Goal: Task Accomplishment & Management: Complete application form

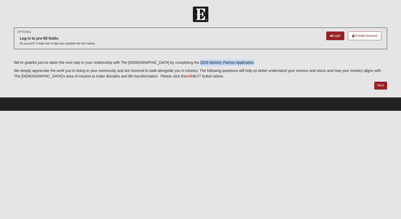
drag, startPoint x: 244, startPoint y: 61, endPoint x: 191, endPoint y: 62, distance: 53.5
click at [191, 62] on p "We’re grateful you’ve taken the next step in your relationship with The Church …" at bounding box center [200, 63] width 373 height 6
copy p "2026 Ministry Partner Application"
click at [337, 34] on link "Login" at bounding box center [335, 35] width 18 height 9
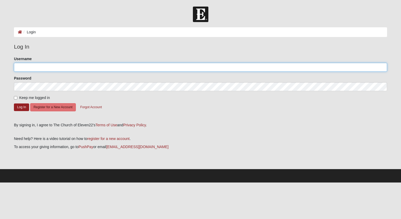
click at [21, 70] on input "Username" at bounding box center [200, 67] width 373 height 9
type input "[EMAIL_ADDRESS][DOMAIN_NAME]"
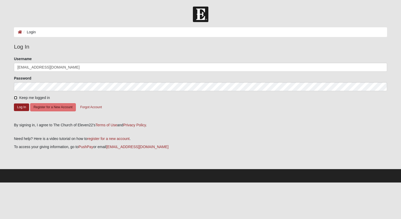
click at [16, 97] on input "Keep me logged in" at bounding box center [15, 97] width 3 height 3
checkbox input "true"
click at [19, 109] on button "Log In" at bounding box center [21, 107] width 15 height 8
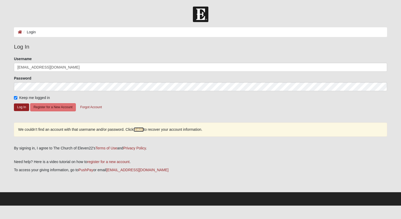
click at [137, 129] on link "HERE" at bounding box center [139, 129] width 10 height 4
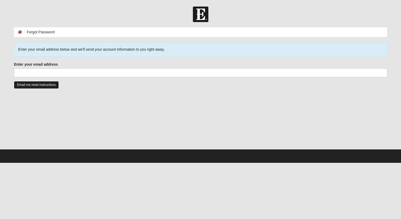
click at [39, 84] on input "Email me reset instructions" at bounding box center [36, 85] width 45 height 8
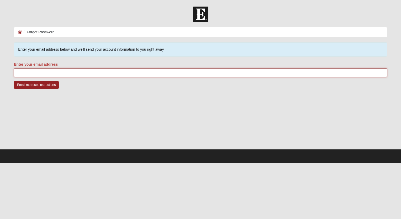
click at [20, 72] on input "Enter your email address" at bounding box center [200, 72] width 373 height 9
type input "[EMAIL_ADDRESS][DOMAIN_NAME]"
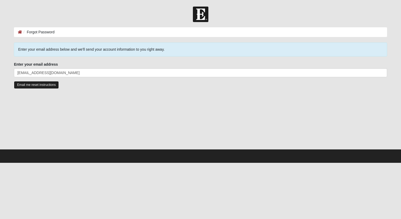
click at [33, 85] on input "Email me reset instructions" at bounding box center [36, 85] width 45 height 8
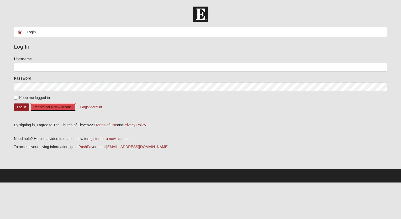
click at [55, 105] on button "Register for a New Account" at bounding box center [53, 107] width 46 height 8
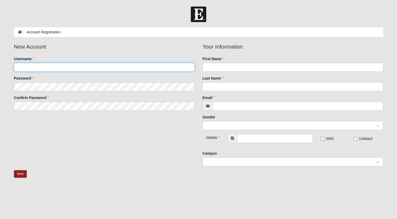
click at [46, 63] on input "Username" at bounding box center [104, 67] width 181 height 9
type input "E"
type input "S"
type input "E"
type input "enriquemelendez"
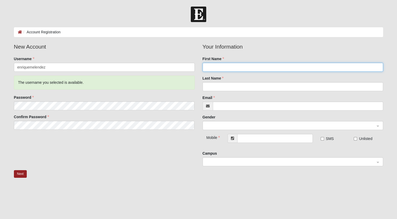
click at [218, 68] on input "First Name" at bounding box center [292, 67] width 181 height 9
type input "[PERSON_NAME]"
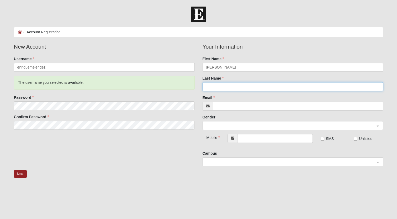
type input "[PERSON_NAME]"
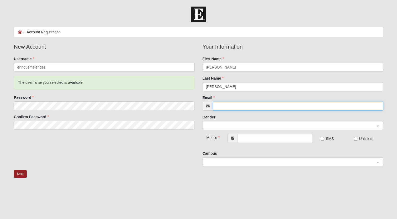
type input "[EMAIL_ADDRESS][DOMAIN_NAME]"
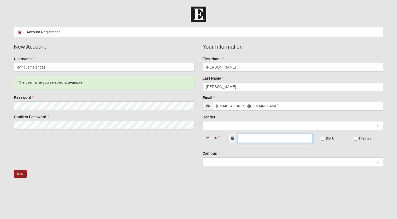
type input "[PHONE_NUMBER]"
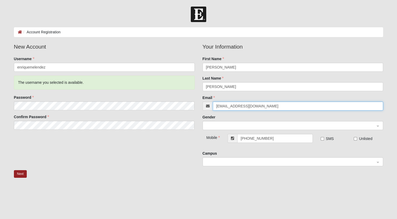
drag, startPoint x: 261, startPoint y: 106, endPoint x: 217, endPoint y: 106, distance: 43.8
click at [217, 106] on input "quique533@yahoo.com" at bounding box center [298, 106] width 170 height 9
type input "q"
type input "[EMAIL_ADDRESS][DOMAIN_NAME]"
click at [216, 125] on span at bounding box center [290, 126] width 169 height 6
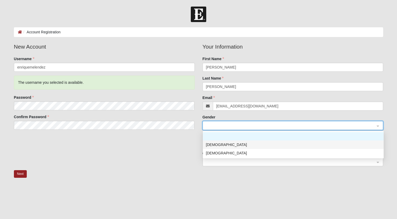
click at [213, 146] on div "Male" at bounding box center [293, 145] width 174 height 6
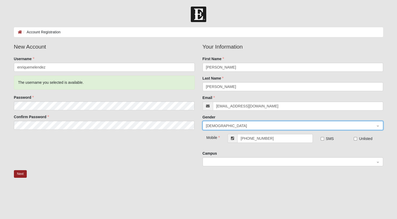
click at [235, 160] on span at bounding box center [290, 162] width 169 height 6
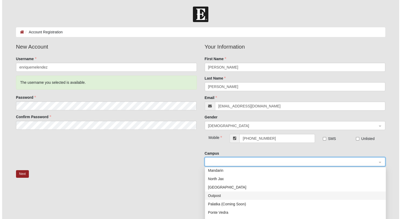
scroll to position [76, 0]
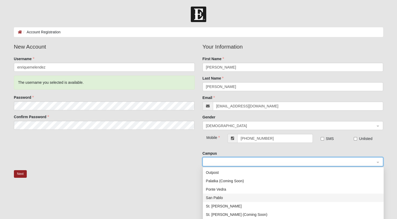
click at [221, 198] on div "San Pablo" at bounding box center [293, 198] width 174 height 6
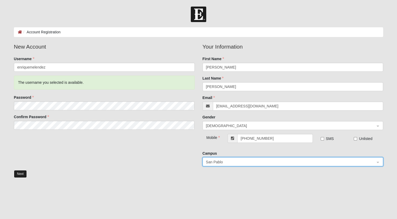
click at [22, 174] on button "Next" at bounding box center [20, 174] width 13 height 8
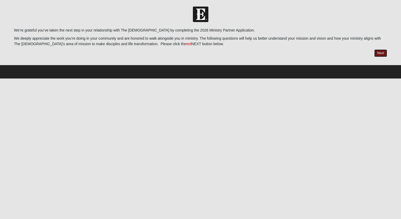
click at [382, 51] on link "Next" at bounding box center [380, 53] width 13 height 8
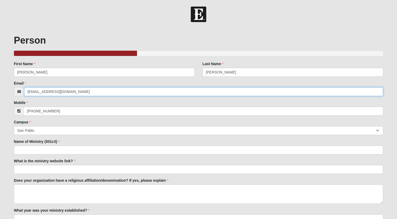
drag, startPoint x: 87, startPoint y: 91, endPoint x: 22, endPoint y: 92, distance: 65.3
click at [22, 92] on div "[EMAIL_ADDRESS][DOMAIN_NAME]" at bounding box center [198, 91] width 369 height 9
type input "[PERSON_NAME][EMAIL_ADDRESS][PERSON_NAME][DOMAIN_NAME]"
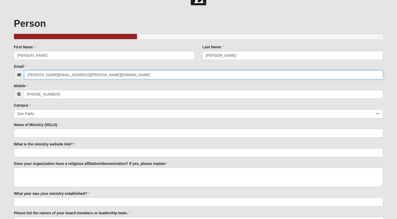
scroll to position [26, 0]
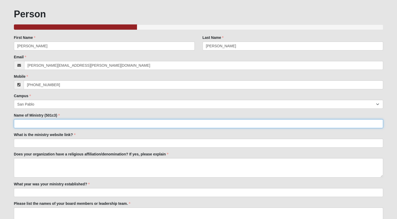
click at [45, 120] on input "Name of Ministry (501c3)" at bounding box center [198, 123] width 369 height 9
drag, startPoint x: 136, startPoint y: 125, endPoint x: 47, endPoint y: 120, distance: 89.3
click at [47, 120] on input "S.T.I.X. Academy Macro-level Strategic approach / Milestones Checklist" at bounding box center [198, 123] width 369 height 9
type input "S.T.I.X. Academy"
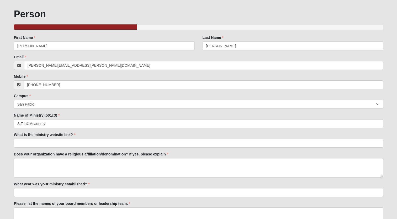
click at [156, 155] on label "Does your organization have a religious affiliation/denomination? If yes, pleas…" at bounding box center [91, 153] width 154 height 5
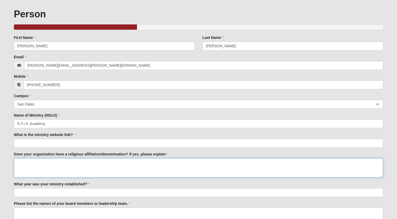
click at [156, 158] on textarea "Does your organization have a religious affiliation/denomination? If yes, pleas…" at bounding box center [198, 167] width 369 height 19
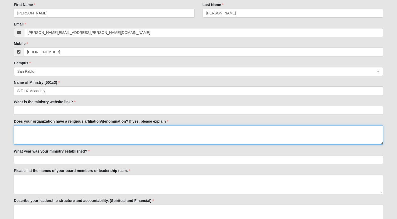
scroll to position [79, 0]
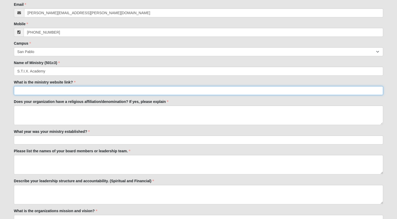
click at [39, 90] on input "What is the ministry website link?" at bounding box center [198, 90] width 369 height 9
paste input "https://www.stixacademy.org/"
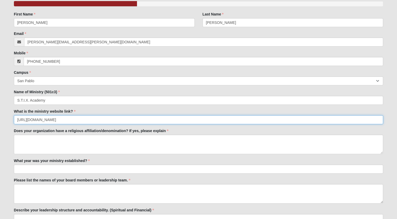
scroll to position [52, 0]
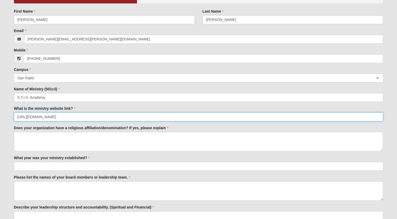
type input "https://www.stixacademy.org/"
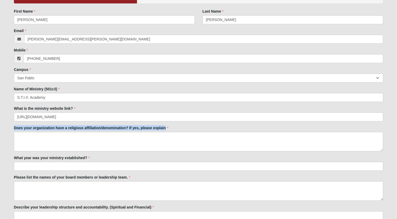
drag, startPoint x: 14, startPoint y: 128, endPoint x: 170, endPoint y: 127, distance: 155.8
click at [170, 127] on div "Does your organization have a religious affiliation/denomination? If yes, pleas…" at bounding box center [198, 138] width 369 height 26
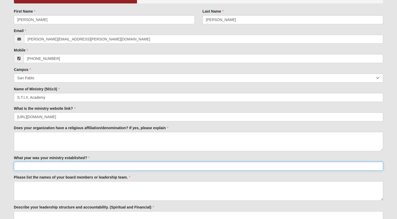
click at [66, 167] on input "What year was your ministry established?" at bounding box center [198, 166] width 369 height 9
type input "2025"
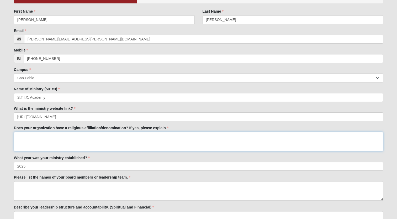
click at [21, 136] on textarea "Does your organization have a religious affiliation/denomination? If yes, pleas…" at bounding box center [198, 141] width 369 height 19
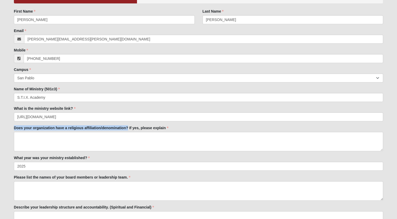
drag, startPoint x: 128, startPoint y: 127, endPoint x: 23, endPoint y: 123, distance: 104.7
drag, startPoint x: 23, startPoint y: 123, endPoint x: 23, endPoint y: 129, distance: 5.2
copy label "Does your organization have a religious affiliation/denomination?"
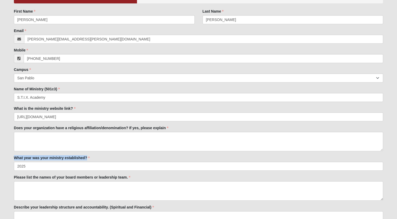
drag, startPoint x: 89, startPoint y: 158, endPoint x: 11, endPoint y: 159, distance: 78.4
drag, startPoint x: 11, startPoint y: 159, endPoint x: 19, endPoint y: 158, distance: 8.2
copy label "What year was your ministry established?"
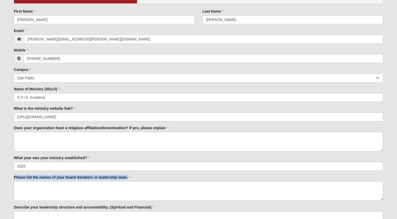
drag, startPoint x: 131, startPoint y: 177, endPoint x: -1, endPoint y: 178, distance: 132.2
drag, startPoint x: -1, startPoint y: 178, endPoint x: 24, endPoint y: 177, distance: 25.2
copy label "Please list the names of your board members or leadership team."
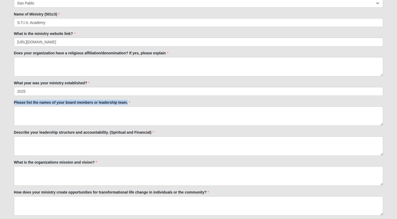
scroll to position [131, 0]
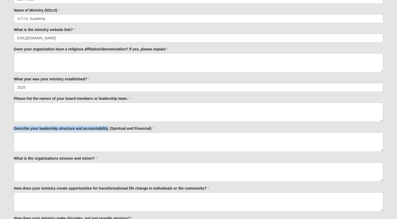
drag, startPoint x: 109, startPoint y: 128, endPoint x: 7, endPoint y: 128, distance: 102.3
drag, startPoint x: 151, startPoint y: 129, endPoint x: 7, endPoint y: 125, distance: 144.3
drag, startPoint x: 7, startPoint y: 125, endPoint x: 21, endPoint y: 129, distance: 14.7
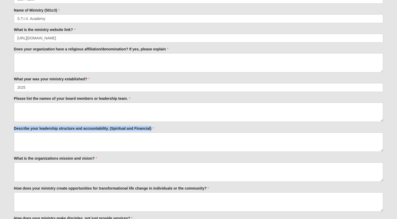
copy label "Describe your leadership structure and accountability. (Spiritual and Financial)"
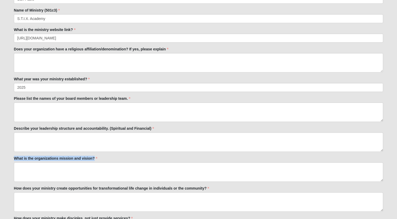
drag, startPoint x: 94, startPoint y: 158, endPoint x: 0, endPoint y: 160, distance: 94.7
drag, startPoint x: 0, startPoint y: 160, endPoint x: 28, endPoint y: 159, distance: 28.6
copy label "What is the organizations mission and vision?"
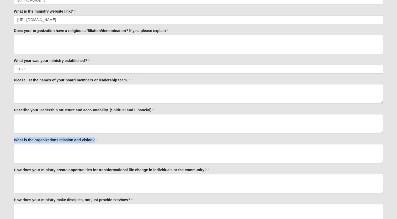
scroll to position [157, 0]
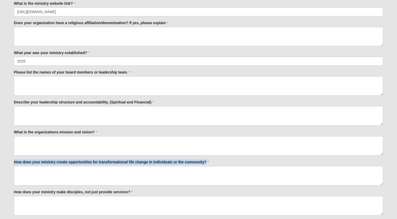
drag, startPoint x: 207, startPoint y: 159, endPoint x: 12, endPoint y: 163, distance: 195.2
drag, startPoint x: 12, startPoint y: 163, endPoint x: 15, endPoint y: 163, distance: 3.4
copy label "How does your ministry create opportunities for transformational life change in…"
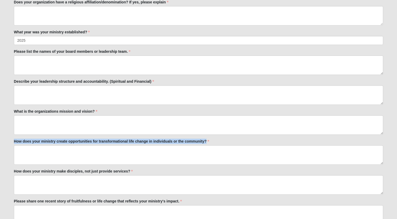
scroll to position [210, 0]
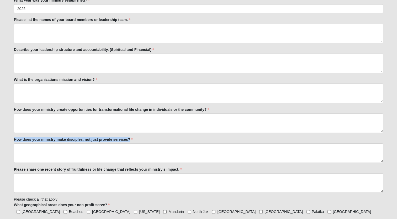
drag, startPoint x: 130, startPoint y: 137, endPoint x: 5, endPoint y: 141, distance: 124.9
click at [5, 141] on form "Hello Enrique My Account Log Out 2026 New Partner Application Events 2026 New P…" at bounding box center [198, 174] width 397 height 754
drag, startPoint x: 5, startPoint y: 141, endPoint x: 27, endPoint y: 139, distance: 22.1
copy label "How does your ministry make disciples, not just provide services?"
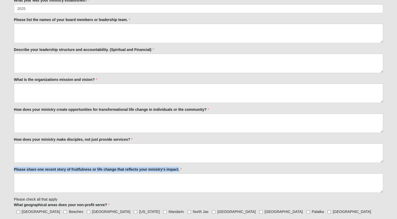
drag, startPoint x: 179, startPoint y: 169, endPoint x: 6, endPoint y: 165, distance: 173.2
click at [6, 165] on form "Hello Enrique My Account Log Out 2026 New Partner Application Events 2026 New P…" at bounding box center [198, 174] width 397 height 754
drag, startPoint x: 6, startPoint y: 165, endPoint x: 44, endPoint y: 169, distance: 37.9
copy label "Please share one recent story of fruitfulness or life change that reflects your…"
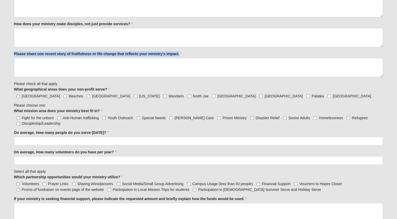
scroll to position [341, 0]
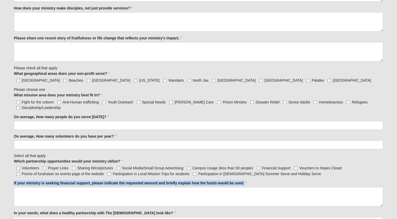
drag, startPoint x: 245, startPoint y: 182, endPoint x: 12, endPoint y: 178, distance: 233.0
click at [12, 178] on div "Person 33.333333333333333333333333330% Complete Family Member to Register First…" at bounding box center [198, 46] width 377 height 719
drag, startPoint x: 12, startPoint y: 178, endPoint x: 17, endPoint y: 180, distance: 5.0
copy label "If your ministry is seeking financial support, please indicate the requested am…"
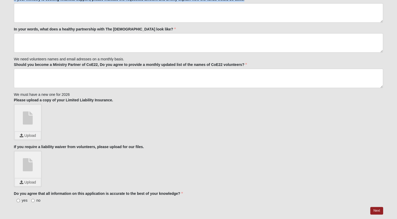
scroll to position [420, 0]
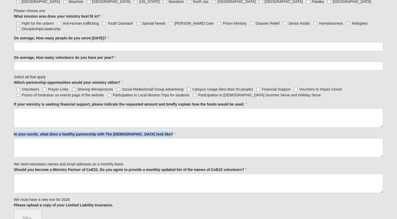
drag, startPoint x: 165, startPoint y: 134, endPoint x: 10, endPoint y: 132, distance: 155.3
drag, startPoint x: 10, startPoint y: 132, endPoint x: 26, endPoint y: 133, distance: 16.3
copy label "In your words, what does a healthy partnership with The Church of Eleven22 look…"
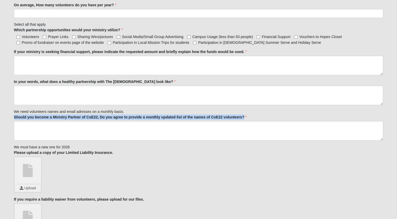
drag, startPoint x: 245, startPoint y: 115, endPoint x: 10, endPoint y: 116, distance: 235.5
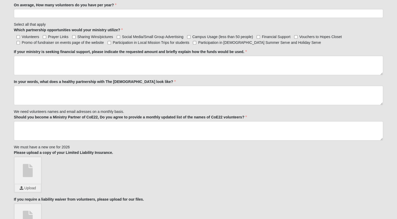
click at [157, 180] on div "Upload" at bounding box center [198, 174] width 369 height 36
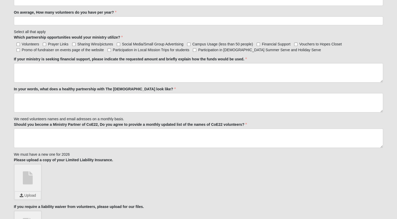
scroll to position [420, 0]
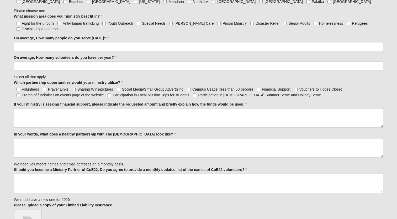
click at [21, 87] on label "Volunteers" at bounding box center [26, 89] width 25 height 5
click at [20, 88] on input "Volunteers" at bounding box center [18, 89] width 3 height 3
checkbox input "true"
click at [120, 89] on input "Social Media/Small Group Advertising" at bounding box center [118, 89] width 3 height 3
checkbox input "true"
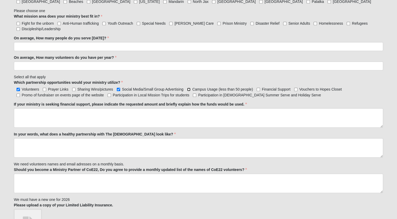
click at [189, 88] on input "Campus Usage (less than 50 people)" at bounding box center [188, 89] width 3 height 3
checkbox input "true"
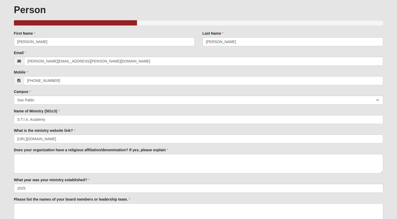
scroll to position [105, 0]
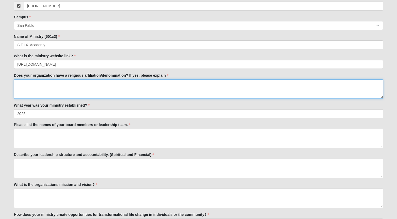
click at [31, 86] on textarea "Does your organization have a religious affiliation/denomination? If yes, pleas…" at bounding box center [198, 88] width 369 height 19
paste textarea "Yes. S.T.I.X. Academy is a Christ-centered nonprofit ministry. While we are not…"
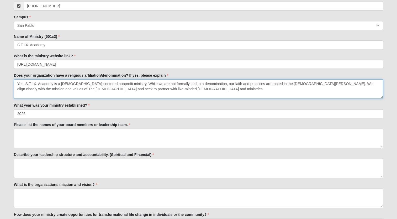
type textarea "Yes. S.T.I.X. Academy is a Christ-centered nonprofit ministry. While we are not…"
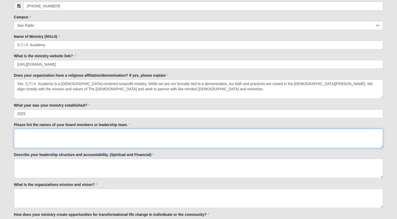
click at [31, 131] on textarea "Please list the names of your board members or leadership team." at bounding box center [198, 138] width 369 height 19
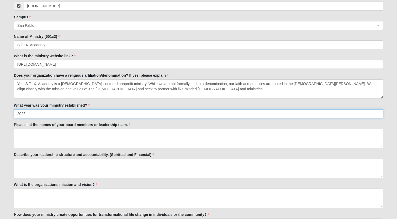
drag, startPoint x: 28, startPoint y: 113, endPoint x: 14, endPoint y: 113, distance: 13.9
click at [16, 114] on input "2025" at bounding box center [198, 113] width 369 height 9
paste input "S.T.I.X. Academy was officially established in 2025 and received its 501(c)(3) …"
type input "S.T.I.X. Academy was officially established in 2025 and received its 501(c)(3) …"
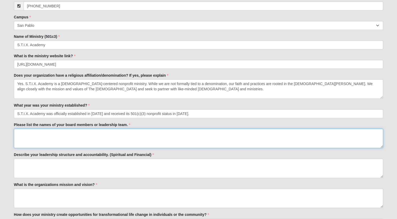
click at [22, 133] on textarea "Please list the names of your board members or leadership team." at bounding box center [198, 138] width 369 height 19
paste textarea "- Spiritual: The Founder & Executive Director (Enrique Meléndez) provides day-t…"
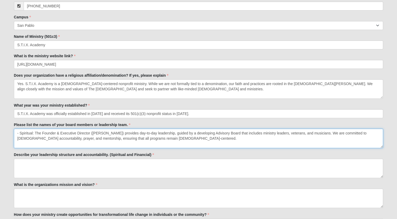
paste textarea "- Financial: As a 501(c)(3), we operate under nonprofit best practices. We are …"
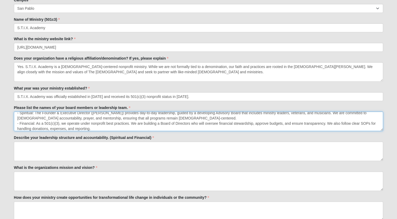
scroll to position [131, 0]
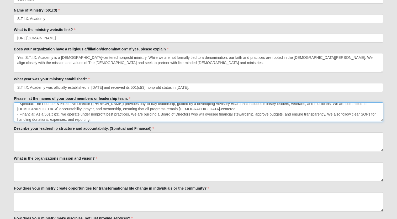
type textarea "- Spiritual: The Founder & Executive Director (Enrique Meléndez) provides day-t…"
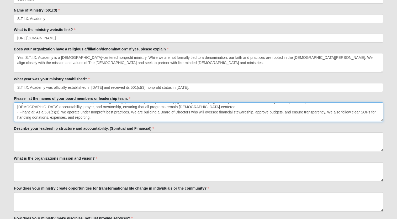
scroll to position [0, 0]
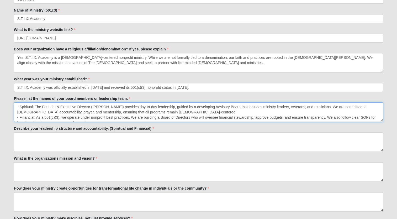
drag, startPoint x: 95, startPoint y: 119, endPoint x: -1, endPoint y: 87, distance: 101.7
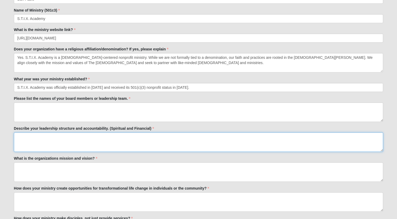
click at [17, 136] on textarea "Describe your leadership structure and accountability. (Spiritual and Financial)" at bounding box center [198, 141] width 369 height 19
paste textarea "- Spiritual: The Founder & Executive Director (Enrique Meléndez) provides day-t…"
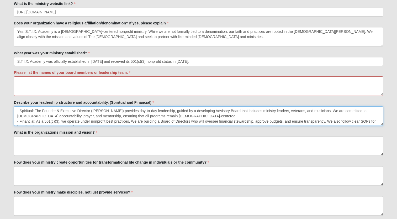
scroll to position [157, 0]
type textarea "- Spiritual: The Founder & Executive Director (Enrique Meléndez) provides day-t…"
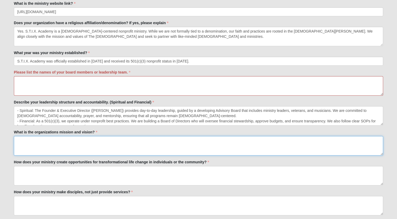
click at [20, 139] on textarea "What is the organizations mission and vision?" at bounding box center [198, 145] width 369 height 19
paste textarea "- Mission: We teach drumming, mentor with purpose, and build a Christ-centered …"
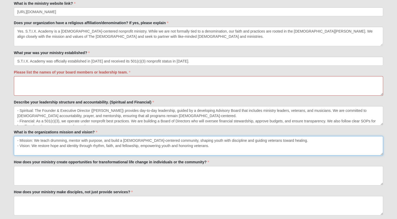
type textarea "- Mission: We teach drumming, mentor with purpose, and build a Christ-centered …"
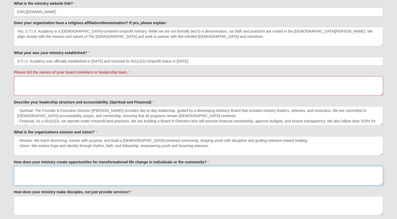
click at [18, 167] on textarea "How does your ministry create opportunities for transformational life change in…" at bounding box center [198, 175] width 369 height 19
paste textarea "S.T.I.X. Academy bridges two groups often searching for meaning youth and veter…"
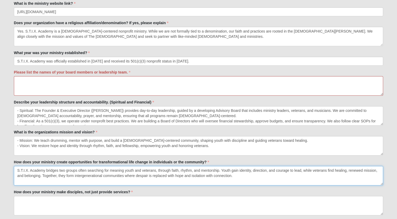
type textarea "S.T.I.X. Academy bridges two groups often searching for meaning youth and veter…"
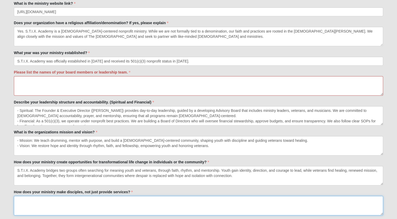
click at [18, 198] on textarea "How does your ministry make disciples, not just provide services?" at bounding box center [198, 205] width 369 height 19
paste textarea "We are not simply teaching music; we are disciplining through relationships. Ev…"
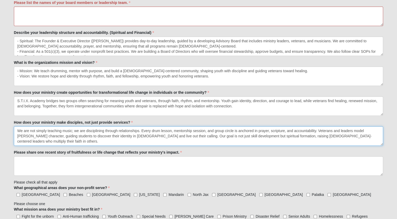
scroll to position [236, 0]
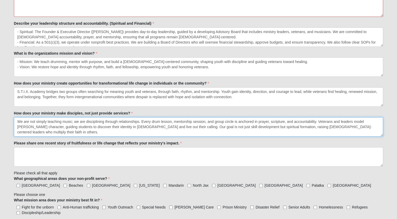
type textarea "We are not simply teaching music; we are disciplining through relationships. Ev…"
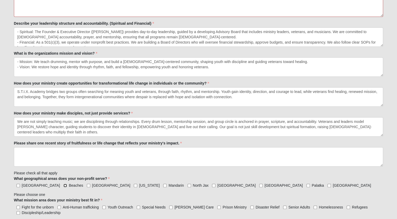
click at [63, 184] on input "Beaches" at bounding box center [64, 185] width 3 height 3
checkbox input "true"
click at [188, 186] on input "North Jax" at bounding box center [189, 185] width 3 height 3
checkbox input "true"
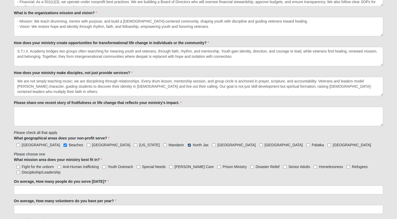
scroll to position [289, 0]
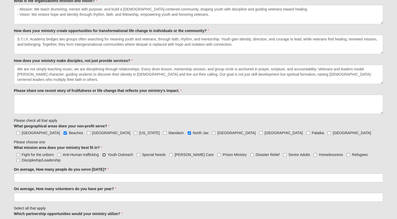
click at [104, 153] on input "Youth Outreach" at bounding box center [103, 154] width 3 height 3
checkbox input "true"
click at [18, 159] on input "Discipleship/Leadership" at bounding box center [18, 159] width 3 height 3
checkbox input "true"
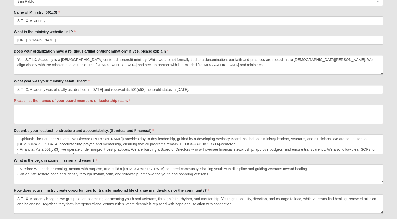
scroll to position [131, 0]
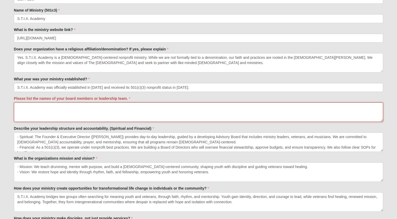
click at [24, 105] on textarea "Please list the names of your board members or leadership team." at bounding box center [198, 111] width 369 height 19
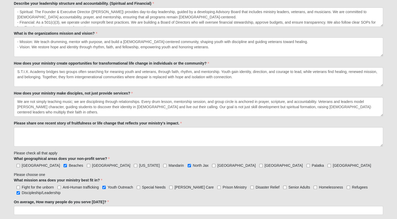
scroll to position [262, 0]
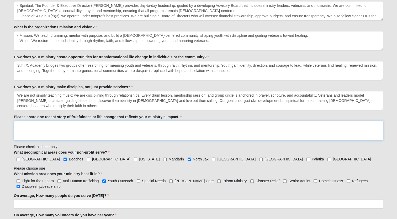
click at [24, 124] on textarea "Please share one recent story of fruitfulness or life change that reflects your…" at bounding box center [198, 130] width 369 height 19
click at [17, 125] on textarea "Please share one recent story of fruitfulness or life change that reflects your…" at bounding box center [198, 130] width 369 height 19
paste textarea "S.T.I.X. Academy was born out of my own journey. As a retired Army Ranger, I re…"
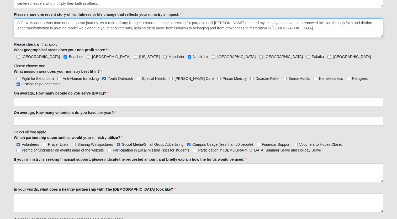
scroll to position [420, 0]
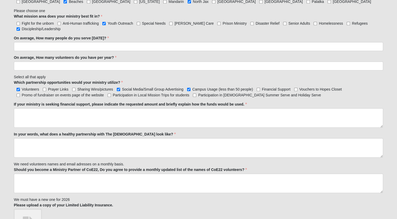
type textarea "S.T.I.X. Academy was born out of my own journey. As a retired Army Ranger, I re…"
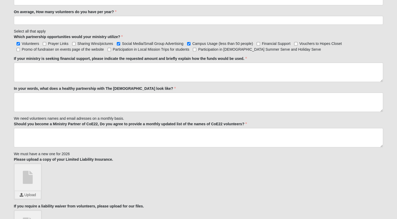
scroll to position [472, 0]
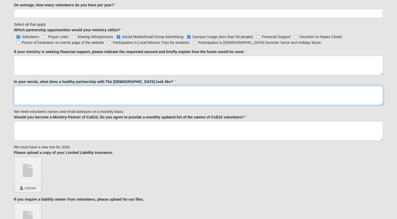
click at [20, 87] on textarea "In your words, what does a healthy partnership with The Church of Eleven22 look…" at bounding box center [198, 95] width 369 height 19
paste textarea "A healthy partnership with The Church of Eleven22 is rooted in the gospel, pray…"
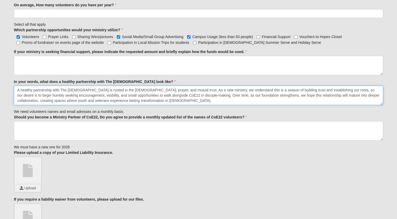
type textarea "A healthy partnership with The Church of Eleven22 is rooted in the gospel, pray…"
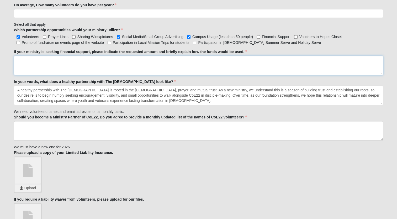
click at [18, 57] on textarea "If your ministry is seeking financial support, please indicate the requested am…" at bounding box center [198, 65] width 369 height 19
paste textarea "Requested Amount: $2,500 Use of Funds: As a new ministry, we understand this is…"
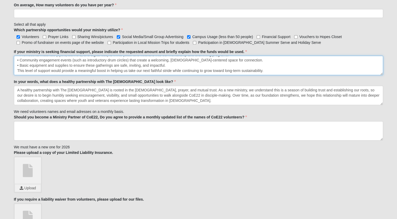
type textarea "Requested Amount: $2,500 Use of Funds: As a new ministry, we understand this is…"
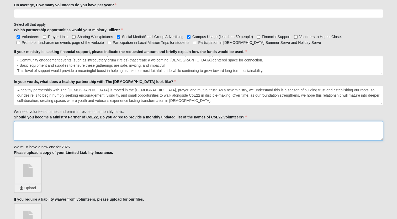
click at [41, 125] on textarea "Should you become a Ministry Partner of CoE22, Do you agree to provide a monthl…" at bounding box center [198, 130] width 369 height 19
click at [17, 124] on textarea "Absolutely" at bounding box center [198, 130] width 369 height 19
drag, startPoint x: 43, startPoint y: 124, endPoint x: 25, endPoint y: 124, distance: 18.1
click at [25, 124] on textarea "Yes! Absolutely" at bounding box center [198, 130] width 369 height 19
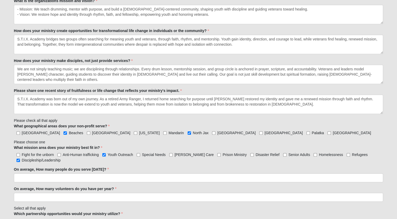
scroll to position [341, 0]
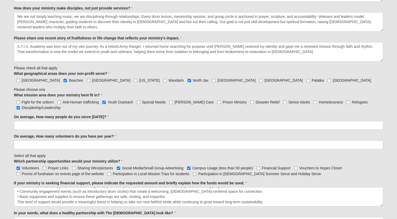
type textarea "Yes!"
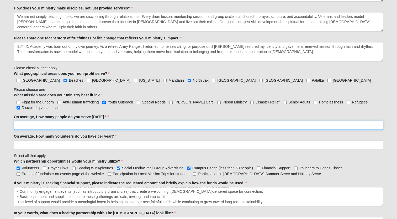
click at [38, 125] on input "On average, How many people do you serve in one year?" at bounding box center [198, 125] width 369 height 9
type input "W"
type input "As a new organization we don't data to answer the"
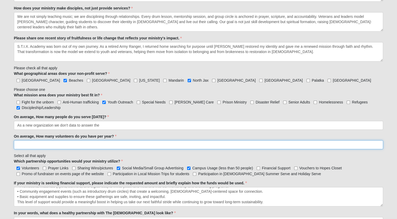
click at [31, 142] on input "On average, How many volunteers do you have per year?" at bounding box center [198, 144] width 369 height 9
type input "We would appreciate 2x Coe22 worship drummers that volunteer their time to"
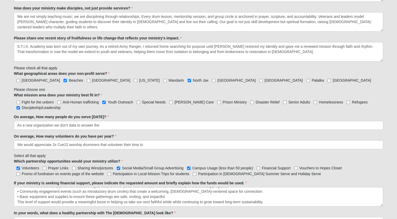
drag, startPoint x: 114, startPoint y: 116, endPoint x: 12, endPoint y: 114, distance: 101.8
click at [12, 114] on div "Person 33.333333333333333333333333330% Complete Family Member to Register First…" at bounding box center [198, 46] width 377 height 719
drag, startPoint x: 12, startPoint y: 114, endPoint x: 20, endPoint y: 115, distance: 8.7
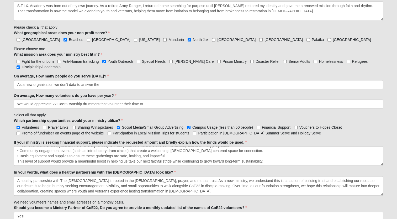
scroll to position [367, 0]
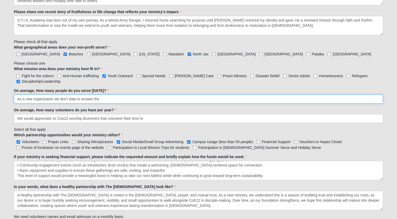
drag, startPoint x: 90, startPoint y: 98, endPoint x: 0, endPoint y: 100, distance: 90.2
click at [0, 100] on form "Hello Enrique My Account Log Out 2026 New Partner Application Events 2026 New P…" at bounding box center [198, 16] width 397 height 754
paste input "As a newly established ministry, we do not yet have historical data to report. …"
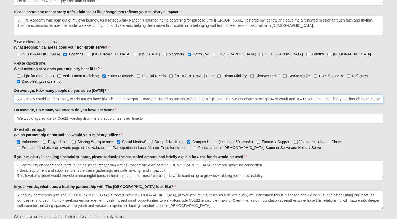
scroll to position [0, 338]
click at [32, 98] on input "As a newly established ministry, we do not yet have historical data to report. …" at bounding box center [198, 98] width 369 height 9
drag, startPoint x: 231, startPoint y: 98, endPoint x: 77, endPoint y: 99, distance: 154.5
click at [68, 97] on input "As a newly established ministry, we do not yet have historical data to report. …" at bounding box center [198, 98] width 369 height 9
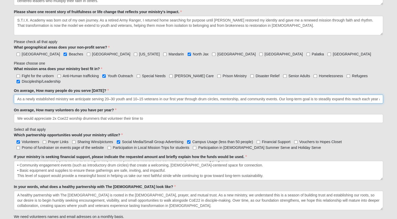
drag, startPoint x: 331, startPoint y: 98, endPoint x: 0, endPoint y: 93, distance: 331.0
click at [0, 93] on html "Hello Enrique My Account Log Out 2026 New Partner Application Events 2026 New P…" at bounding box center [198, 13] width 397 height 760
type input "expand this reach each year as our foundation strengthens, while maintaining re…"
drag, startPoint x: 253, startPoint y: 97, endPoint x: 0, endPoint y: 96, distance: 253.1
click at [0, 98] on html "Hello Enrique My Account Log Out 2026 New Partner Application Events 2026 New P…" at bounding box center [198, 13] width 397 height 760
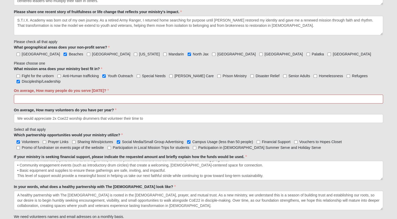
drag, startPoint x: 116, startPoint y: 89, endPoint x: 9, endPoint y: 87, distance: 107.8
click at [9, 87] on form "Hello Enrique My Account Log Out 2026 New Partner Application Events 2026 New P…" at bounding box center [198, 16] width 397 height 754
drag, startPoint x: 9, startPoint y: 87, endPoint x: 17, endPoint y: 88, distance: 8.3
click at [22, 99] on input "On average, How many people do you serve in one year?" at bounding box center [198, 98] width 369 height 9
paste input "As a new ministry we don’t yet have historical data, but we anticipate serving …"
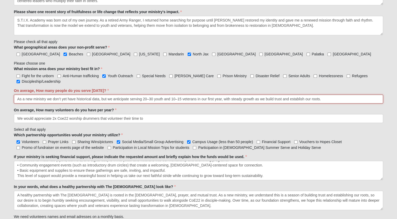
type input "As a new ministry we don’t yet have historical data, but we anticipate serving …"
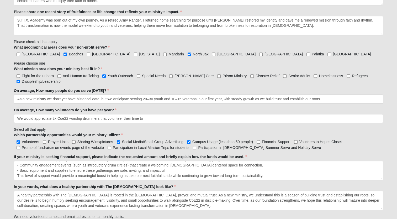
click at [235, 122] on div "Family Member to Register First Name Enrique First Name is required. Last Name …" at bounding box center [198, 27] width 369 height 666
drag, startPoint x: 115, startPoint y: 108, endPoint x: 9, endPoint y: 110, distance: 106.5
click at [9, 110] on form "Hello Enrique My Account Log Out 2026 New Partner Application Events 2026 New P…" at bounding box center [198, 16] width 397 height 754
drag, startPoint x: 9, startPoint y: 110, endPoint x: 19, endPoint y: 108, distance: 10.1
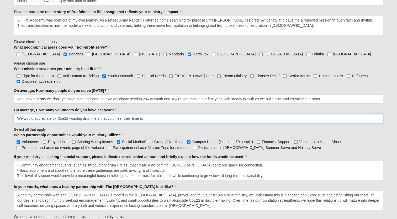
drag, startPoint x: 137, startPoint y: 118, endPoint x: 0, endPoint y: 120, distance: 137.5
click at [0, 120] on html "Hello Enrique My Account Log Out 2026 New Partner Application Events 2026 New P…" at bounding box center [198, 13] width 397 height 760
paste input "As a new ministry we do not yet have an established volunteer base, but in our …"
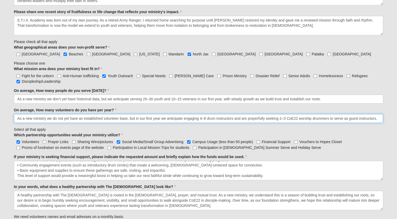
type input "As a new ministry we do not yet have an established volunteer base, but in our …"
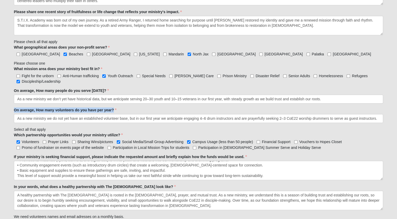
drag, startPoint x: 113, startPoint y: 109, endPoint x: 8, endPoint y: 109, distance: 104.9
click at [8, 109] on form "Hello Enrique My Account Log Out 2026 New Partner Application Events 2026 New P…" at bounding box center [198, 16] width 397 height 754
drag, startPoint x: 8, startPoint y: 109, endPoint x: 19, endPoint y: 108, distance: 10.5
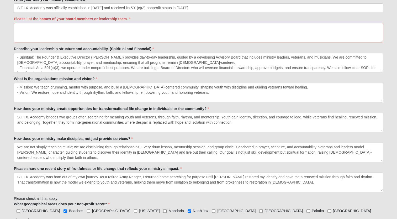
scroll to position [210, 0]
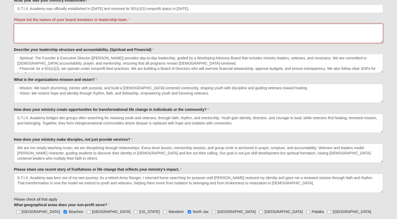
click at [28, 26] on textarea "Please list the names of your board members or leadership team." at bounding box center [198, 33] width 369 height 19
paste textarea "Board Chair: John Lumpkin Jr. Board Vice-Chair: Rosimar Melendez Secretary: Bre…"
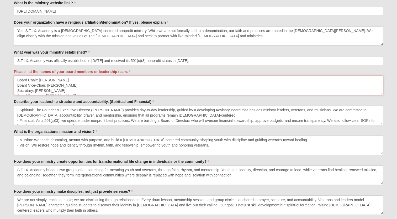
scroll to position [157, 0]
click at [70, 81] on textarea "Board Chair: John Lumpkin Jr. Board Vice-Chair: Rosimar Melendez Secretary: Bre…" at bounding box center [198, 85] width 369 height 19
type textarea "Board Chair: John Lumpkin Jr. Executive Director: Enrique Melendez Board Vice-C…"
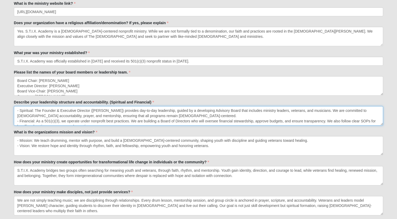
click at [178, 119] on textarea "- Spiritual: The Founder & Executive Director (Enrique Meléndez) provides day-t…" at bounding box center [198, 115] width 369 height 19
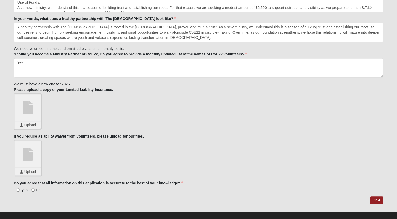
scroll to position [539, 0]
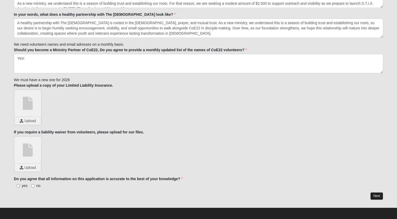
click at [375, 193] on link "Next" at bounding box center [376, 196] width 13 height 8
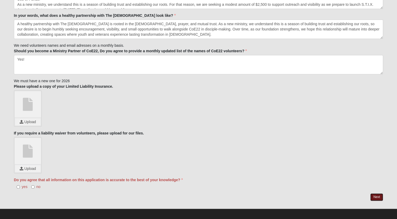
scroll to position [560, 0]
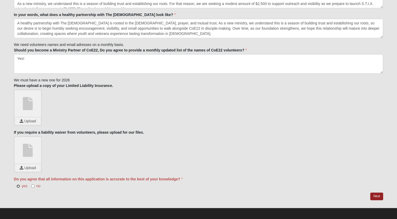
drag, startPoint x: 18, startPoint y: 184, endPoint x: 19, endPoint y: 186, distance: 2.8
click at [18, 184] on input "yes" at bounding box center [18, 185] width 3 height 3
radio input "true"
click at [375, 195] on link "Next" at bounding box center [376, 196] width 13 height 8
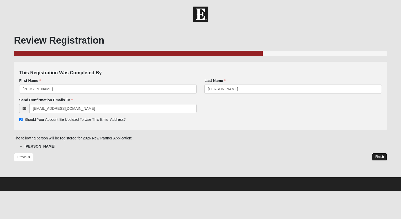
click at [382, 157] on link "Finish" at bounding box center [379, 157] width 15 height 8
